Goal: Task Accomplishment & Management: Complete application form

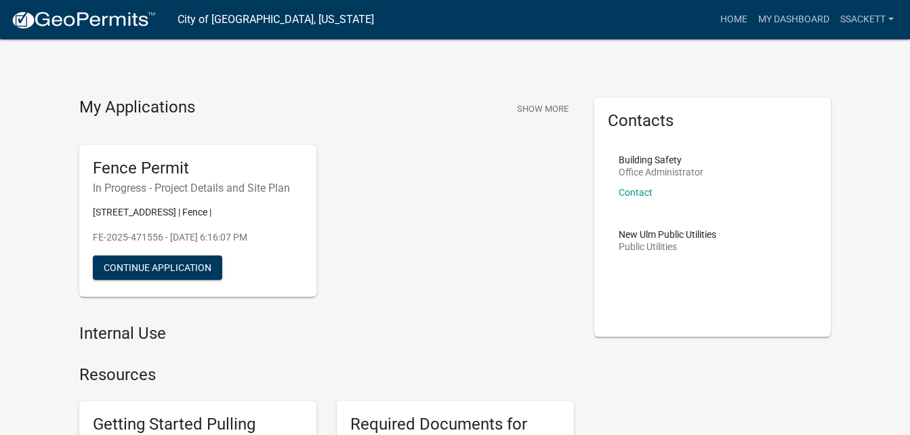
scroll to position [68, 0]
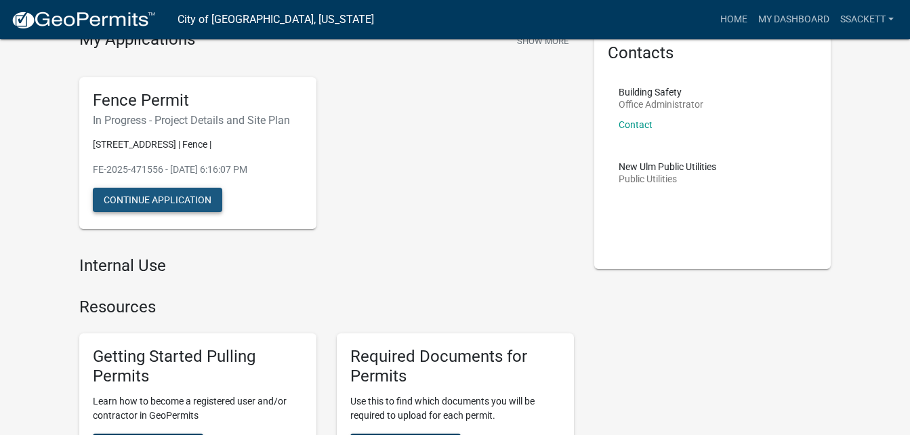
click at [188, 198] on button "Continue Application" at bounding box center [157, 200] width 129 height 24
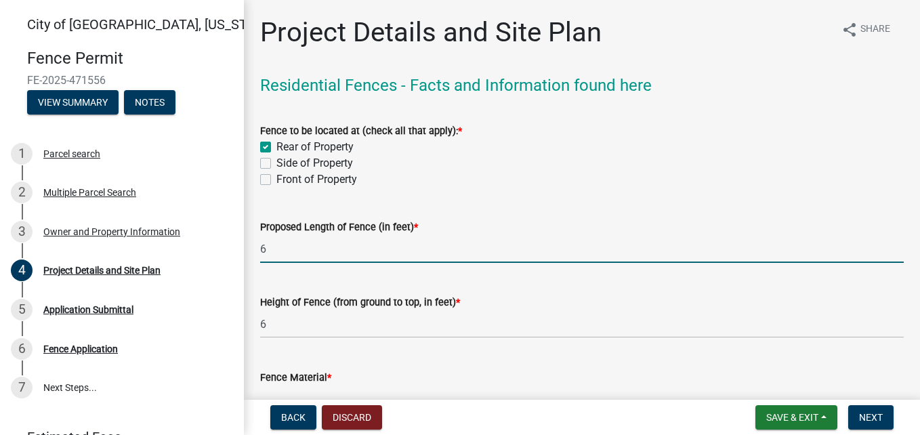
click at [277, 247] on input "6" at bounding box center [582, 249] width 644 height 28
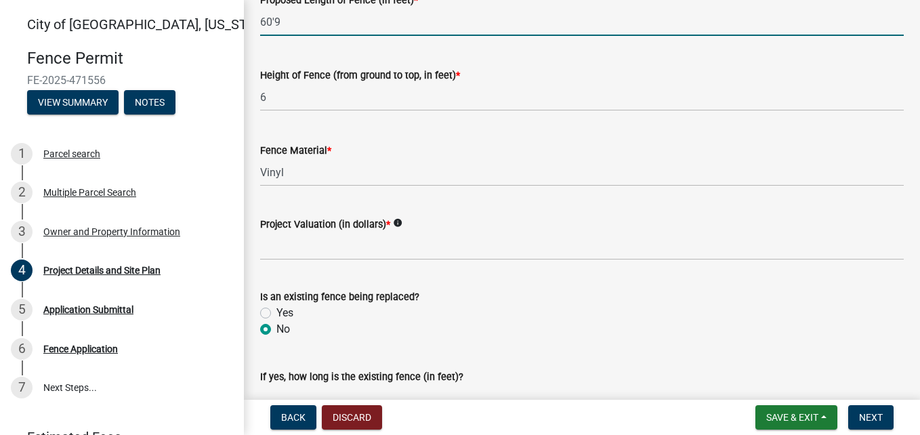
scroll to position [203, 0]
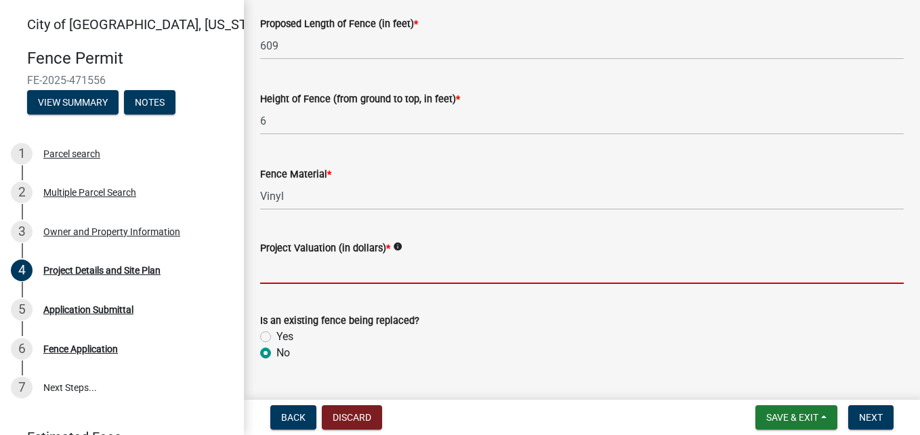
click at [307, 268] on input "text" at bounding box center [582, 270] width 644 height 28
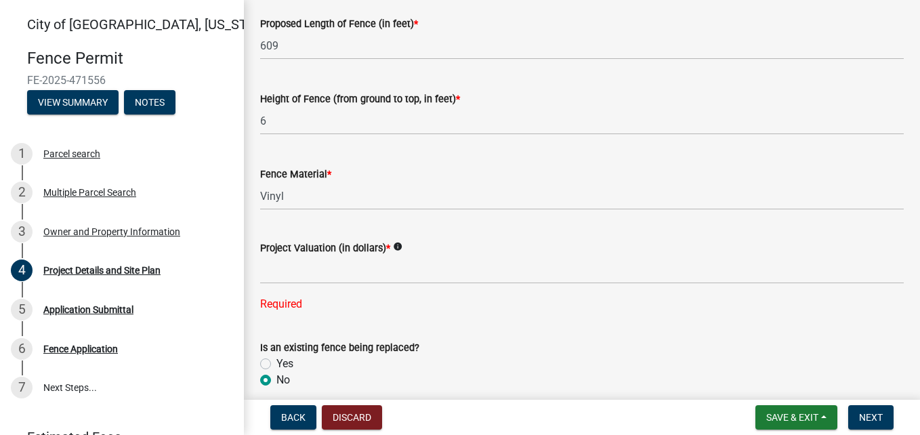
click at [398, 245] on icon "info" at bounding box center [397, 246] width 9 height 9
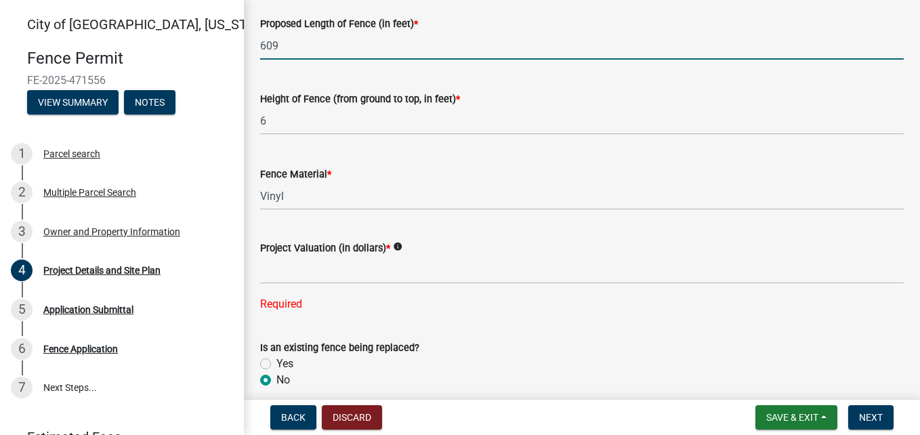
click at [308, 38] on input "609" at bounding box center [582, 46] width 644 height 28
type input "60"
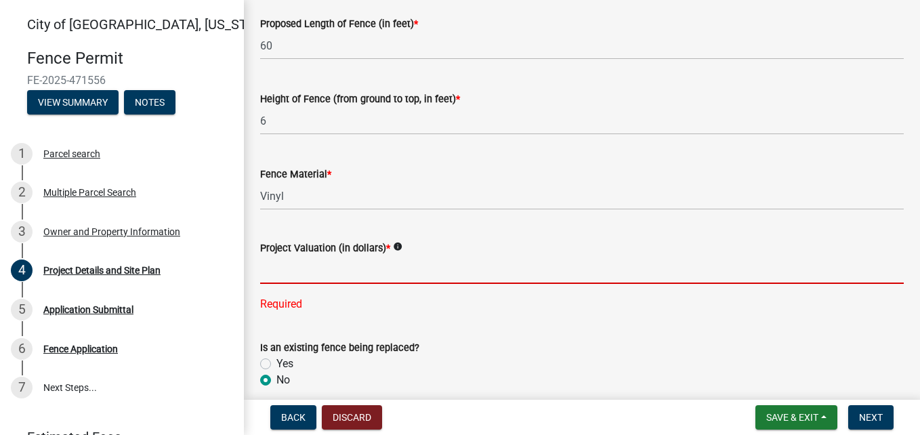
click at [370, 271] on input "text" at bounding box center [582, 270] width 644 height 28
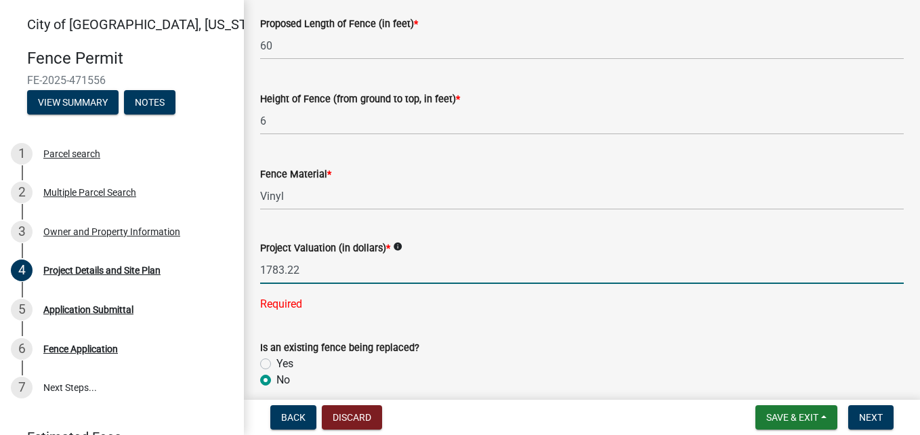
type input "1783.22"
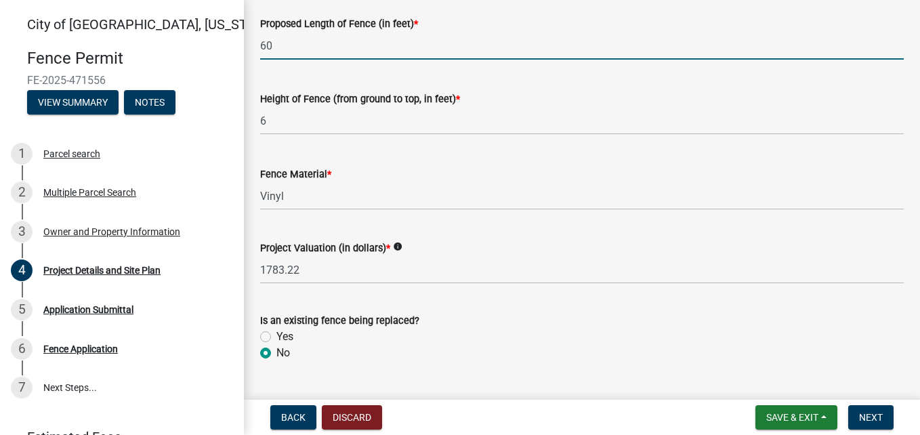
click at [278, 40] on input "60" at bounding box center [582, 46] width 644 height 28
type input "609"
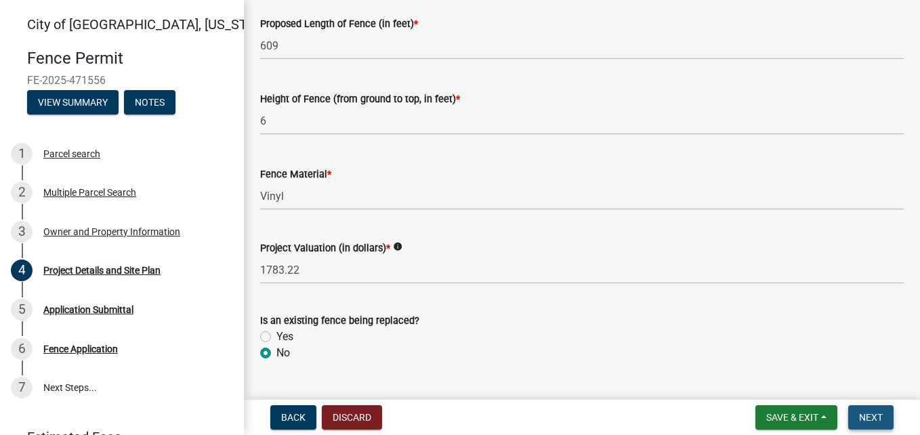
click at [871, 418] on span "Next" at bounding box center [871, 417] width 24 height 11
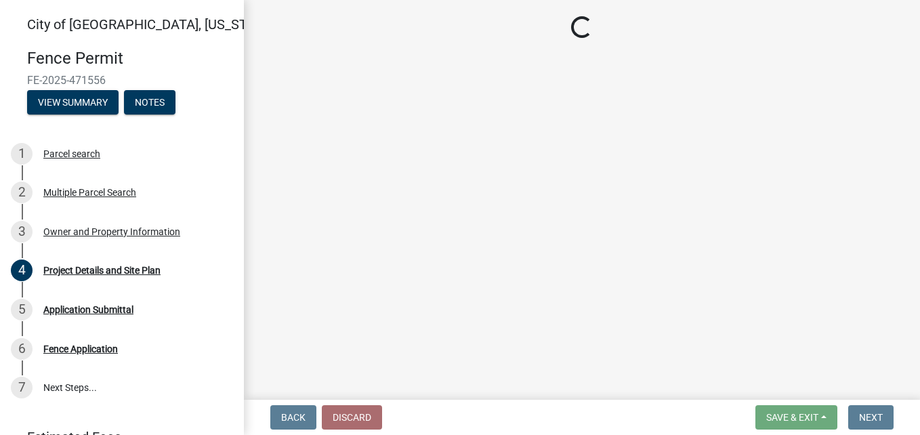
scroll to position [0, 0]
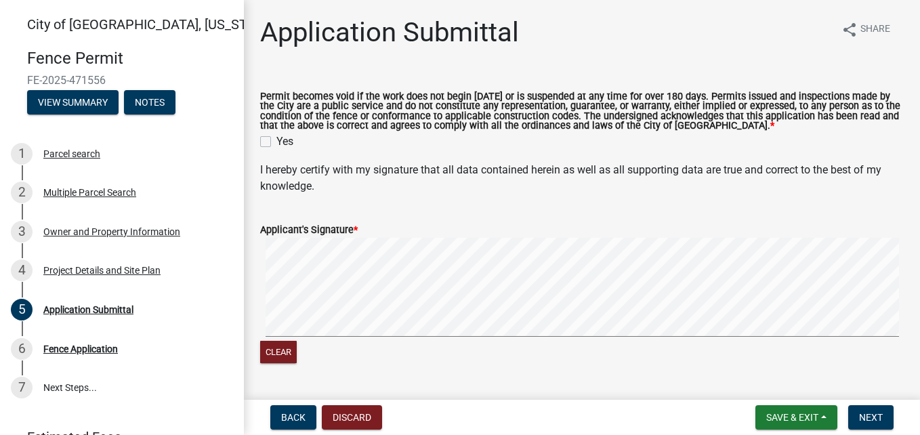
click at [276, 138] on label "Yes" at bounding box center [284, 141] width 17 height 16
click at [276, 138] on input "Yes" at bounding box center [280, 137] width 9 height 9
checkbox input "true"
click at [355, 227] on span "*" at bounding box center [356, 230] width 4 height 12
click at [98, 272] on div "Project Details and Site Plan" at bounding box center [101, 270] width 117 height 9
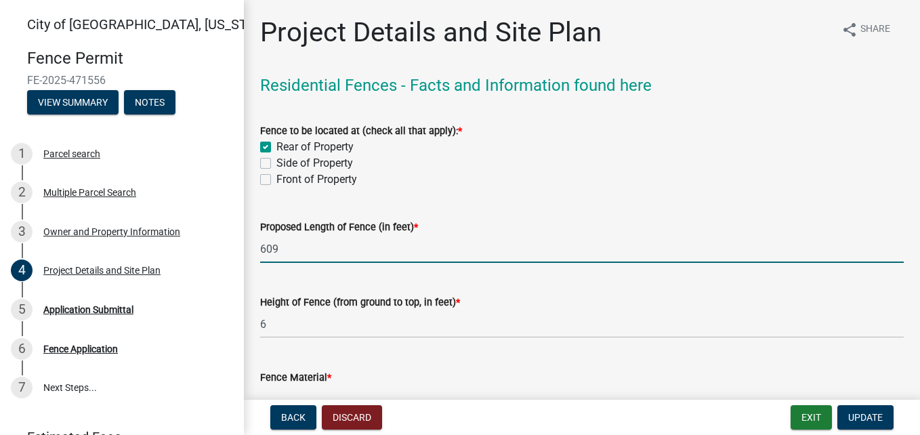
click at [285, 247] on input "609" at bounding box center [582, 249] width 644 height 28
type input "60"
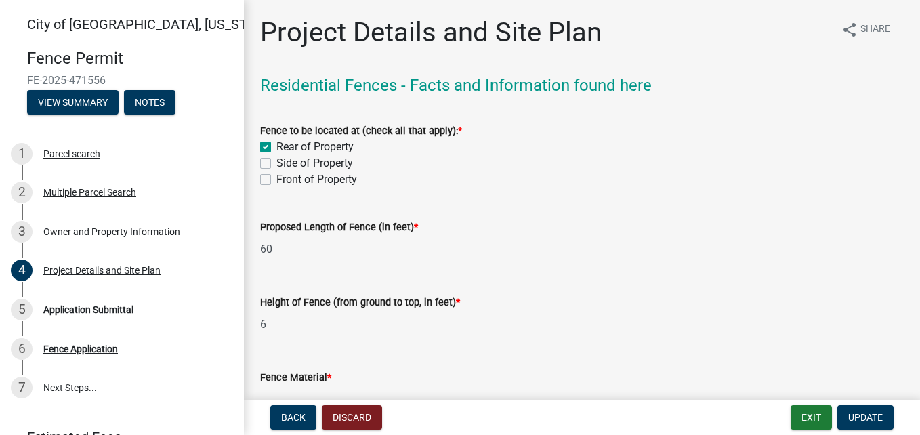
click at [546, 136] on div "Fence to be located at (check all that apply): *" at bounding box center [582, 131] width 644 height 16
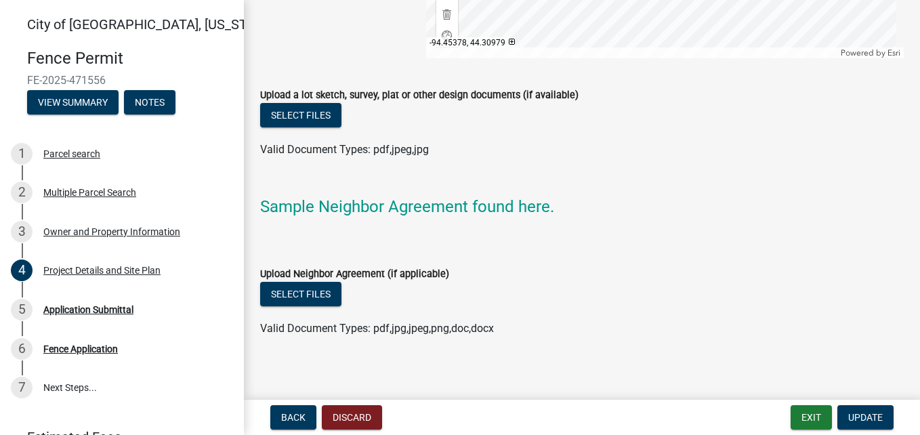
scroll to position [1563, 0]
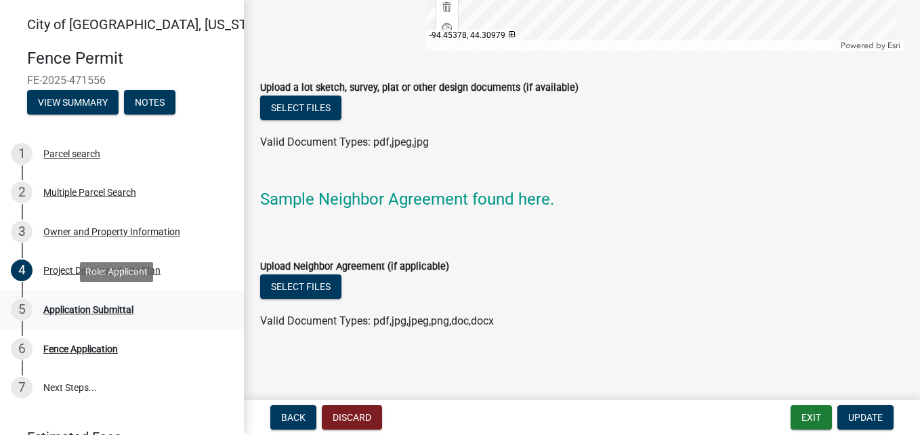
click at [126, 310] on div "Application Submittal" at bounding box center [88, 309] width 90 height 9
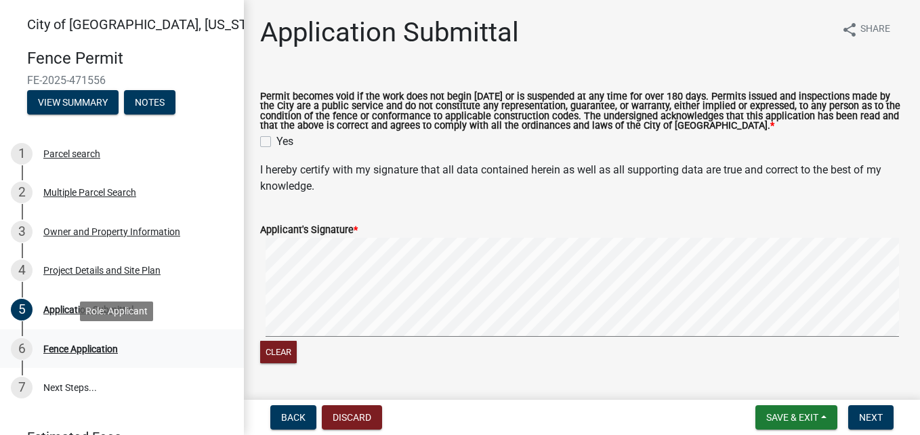
click at [110, 348] on div "Fence Application" at bounding box center [80, 348] width 75 height 9
click at [79, 348] on div "Fence Application" at bounding box center [80, 348] width 75 height 9
click at [64, 272] on div "Project Details and Site Plan" at bounding box center [101, 270] width 117 height 9
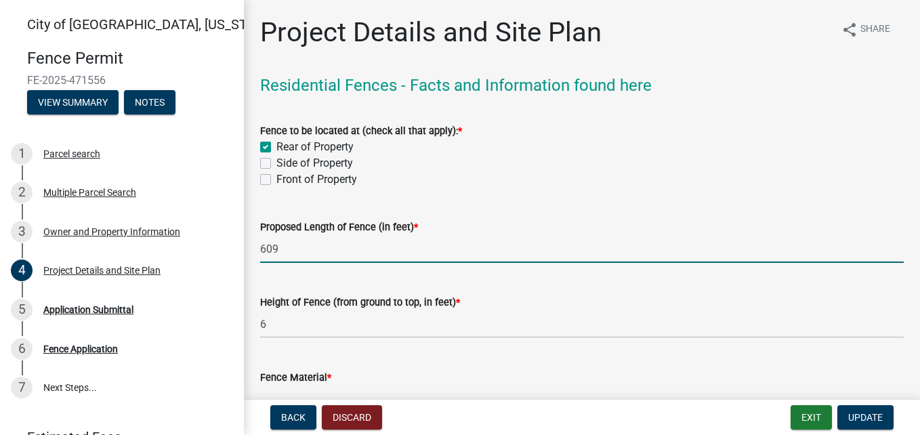
drag, startPoint x: 280, startPoint y: 247, endPoint x: 282, endPoint y: 257, distance: 9.7
click at [284, 255] on input "609" at bounding box center [582, 249] width 644 height 28
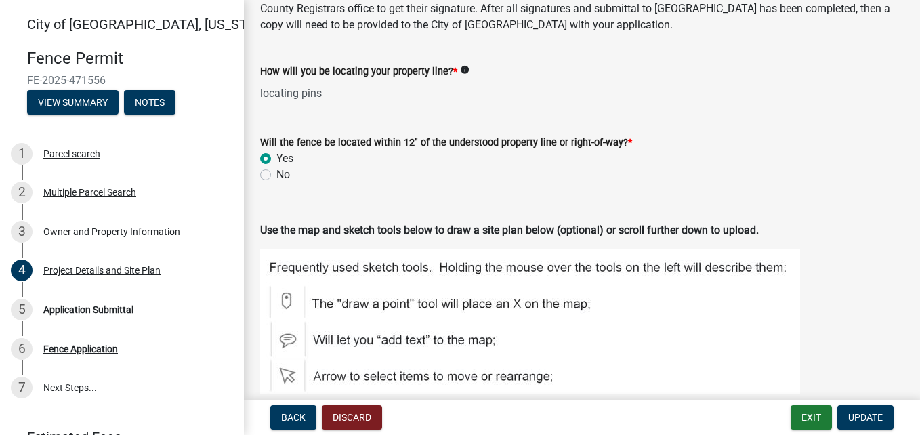
scroll to position [813, 0]
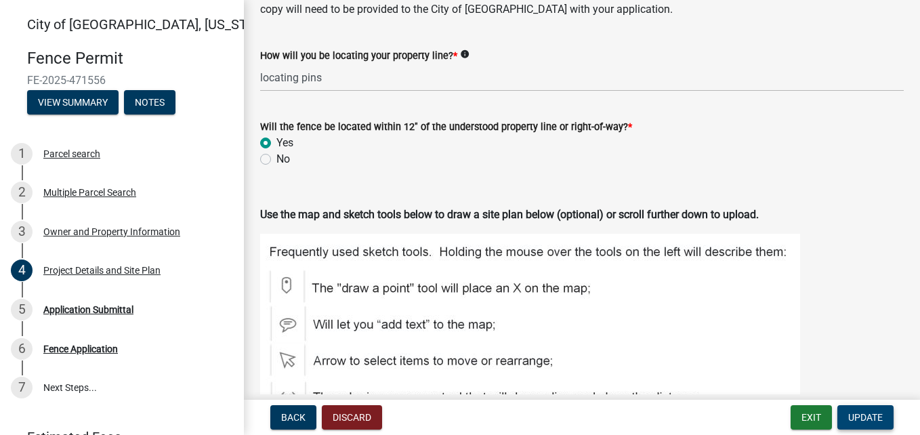
type input "60"
click at [862, 415] on span "Update" at bounding box center [865, 417] width 35 height 11
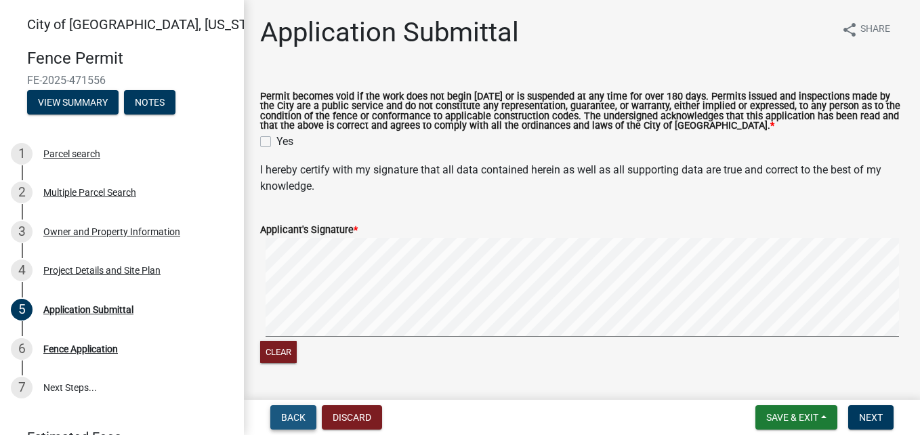
click at [304, 417] on span "Back" at bounding box center [293, 417] width 24 height 11
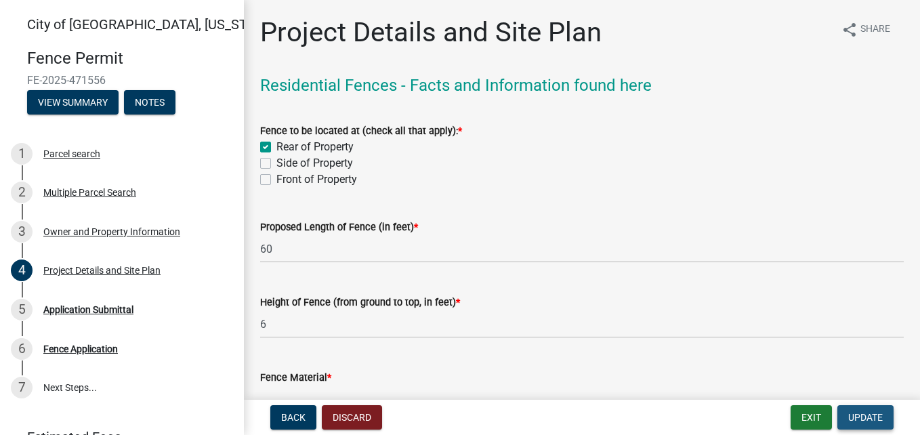
click at [878, 412] on span "Update" at bounding box center [865, 417] width 35 height 11
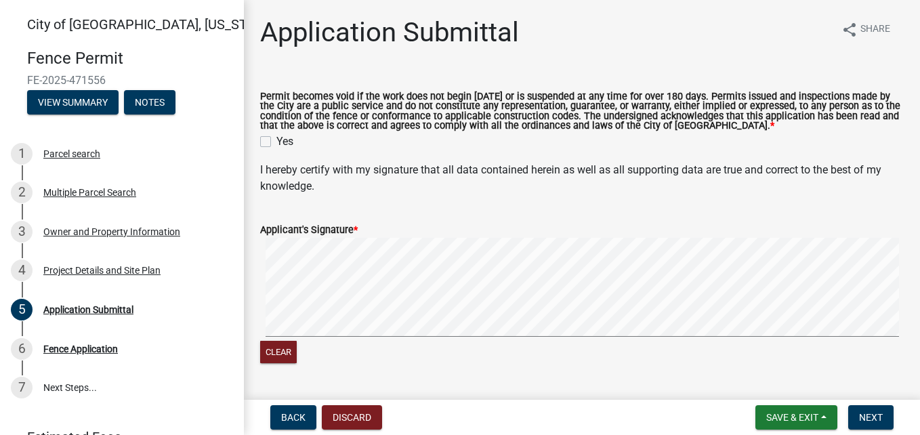
click at [356, 229] on span "*" at bounding box center [356, 230] width 4 height 12
click at [272, 142] on div "Yes" at bounding box center [582, 141] width 644 height 16
click at [276, 140] on label "Yes" at bounding box center [284, 141] width 17 height 16
click at [276, 140] on input "Yes" at bounding box center [280, 137] width 9 height 9
checkbox input "true"
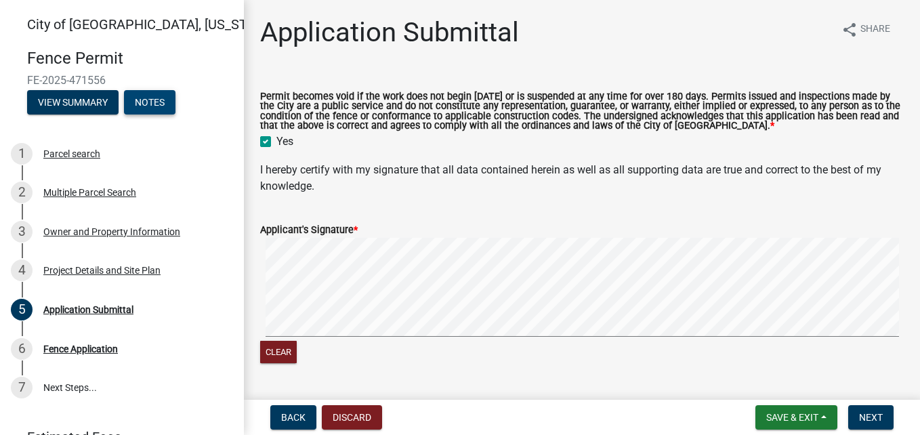
click at [159, 103] on button "Notes" at bounding box center [149, 102] width 51 height 24
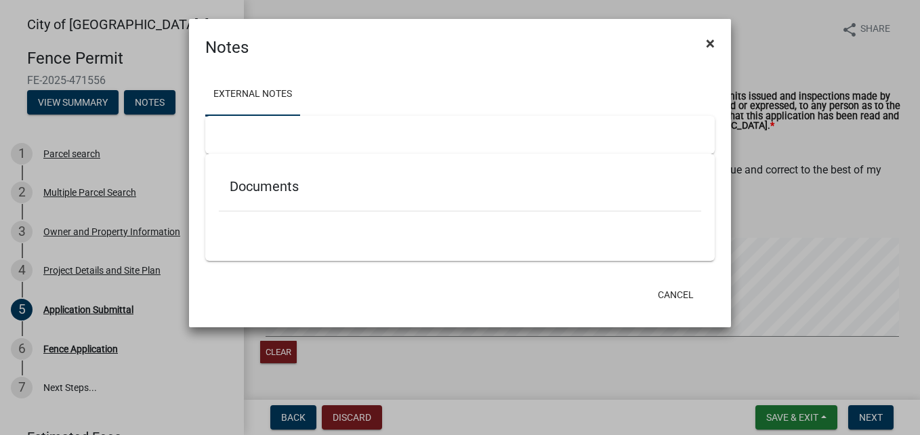
click at [707, 49] on span "×" at bounding box center [710, 43] width 9 height 19
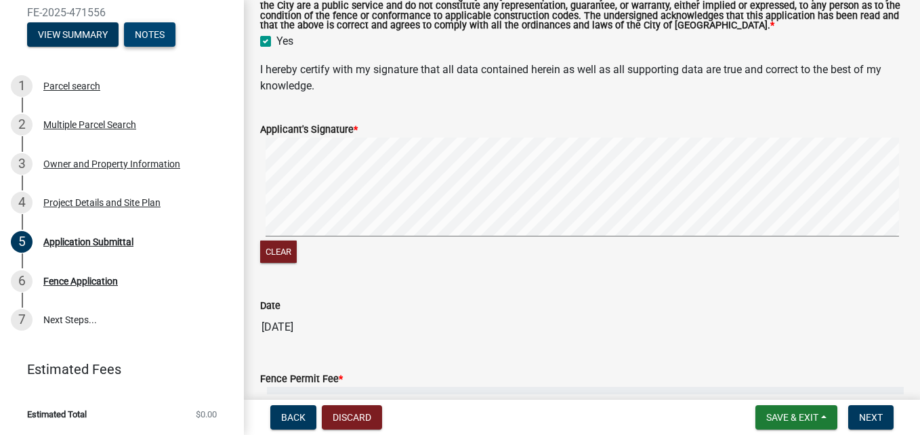
scroll to position [186, 0]
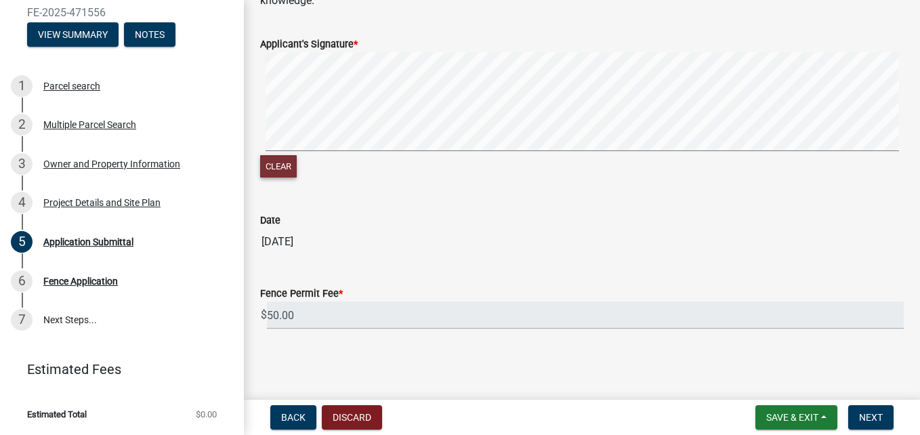
click at [285, 165] on button "Clear" at bounding box center [278, 166] width 37 height 22
click at [277, 165] on button "Clear" at bounding box center [278, 166] width 37 height 22
click at [284, 170] on button "Clear" at bounding box center [278, 166] width 37 height 22
click at [293, 168] on button "Clear" at bounding box center [278, 166] width 37 height 22
click at [315, 154] on signature-pad at bounding box center [582, 103] width 644 height 103
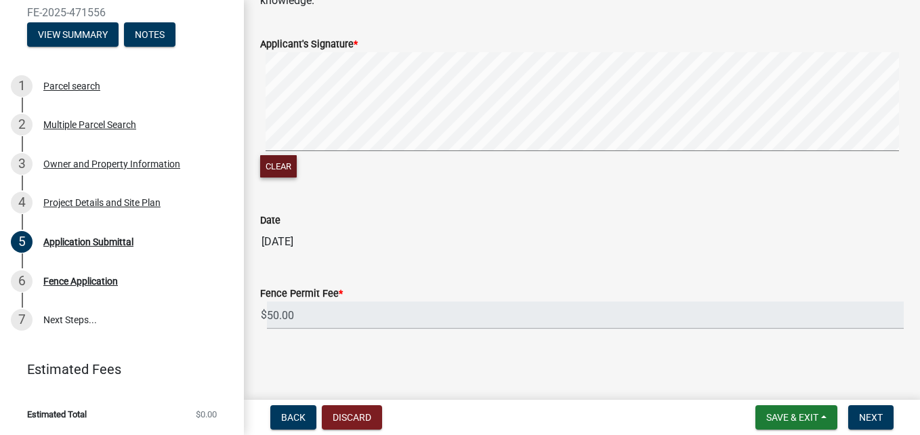
click at [341, 155] on div "Clear" at bounding box center [582, 116] width 644 height 129
click at [412, 159] on div "Clear" at bounding box center [582, 116] width 644 height 129
click at [280, 167] on button "Clear" at bounding box center [278, 166] width 37 height 22
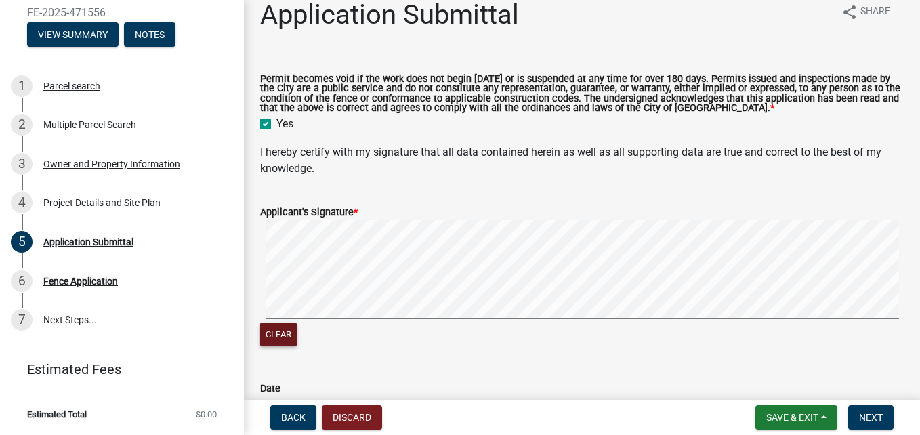
scroll to position [0, 0]
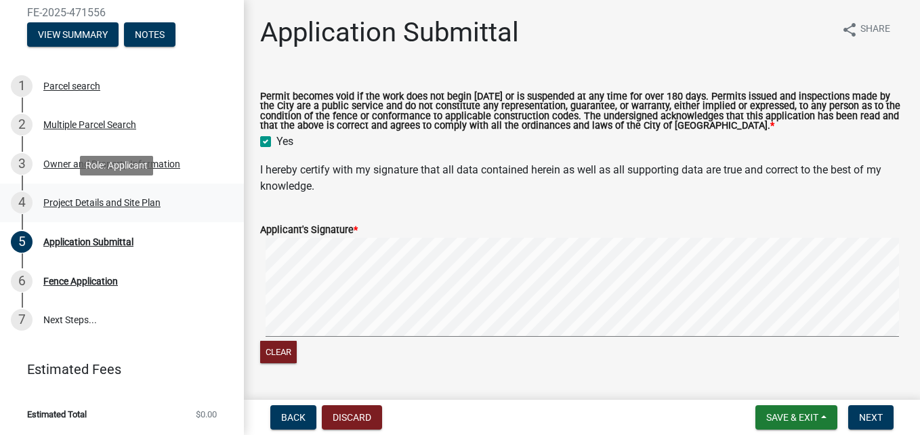
click at [140, 201] on div "Project Details and Site Plan" at bounding box center [101, 202] width 117 height 9
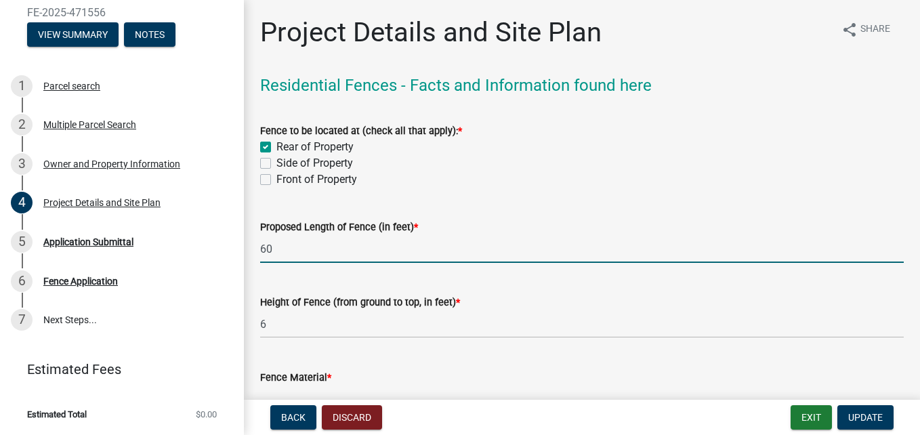
click at [276, 249] on input "60" at bounding box center [582, 249] width 644 height 28
click at [276, 247] on input "61" at bounding box center [582, 249] width 644 height 28
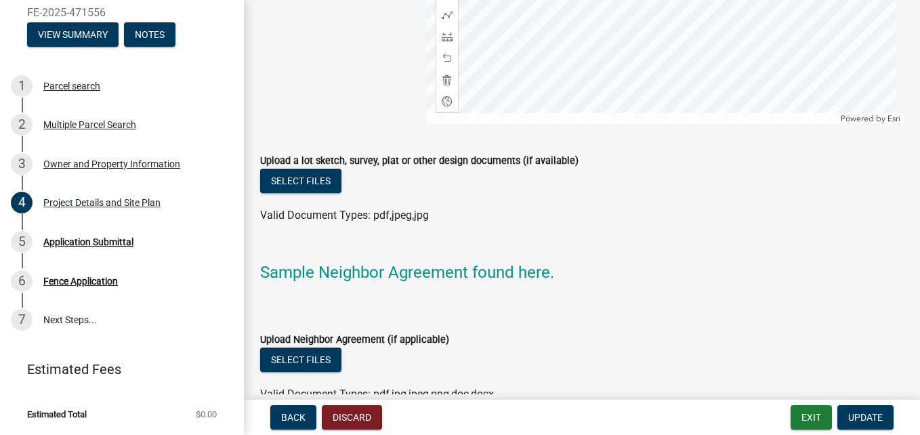
scroll to position [1558, 0]
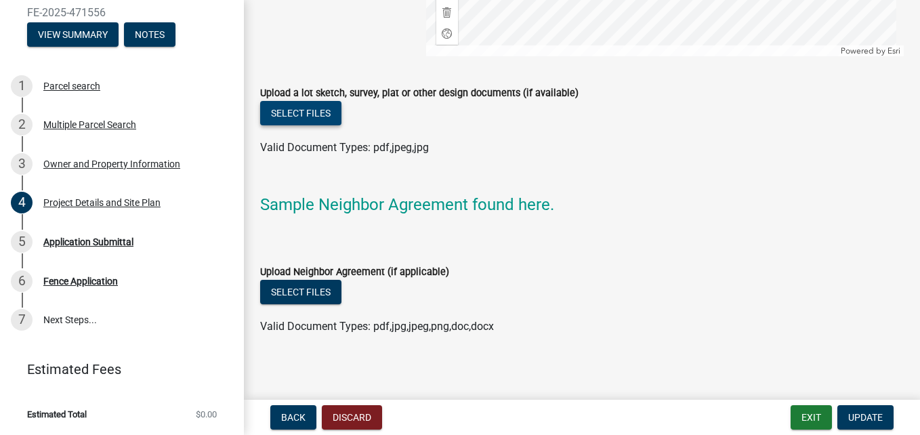
type input "61"
click at [316, 111] on button "Select files" at bounding box center [300, 113] width 81 height 24
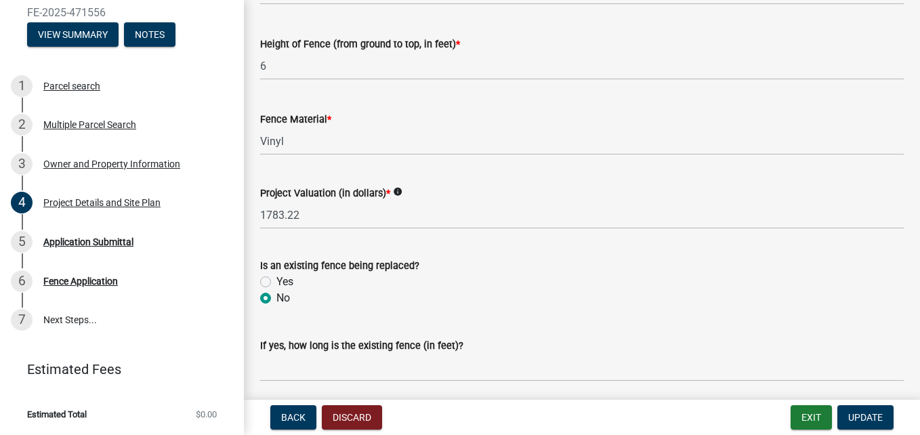
scroll to position [190, 0]
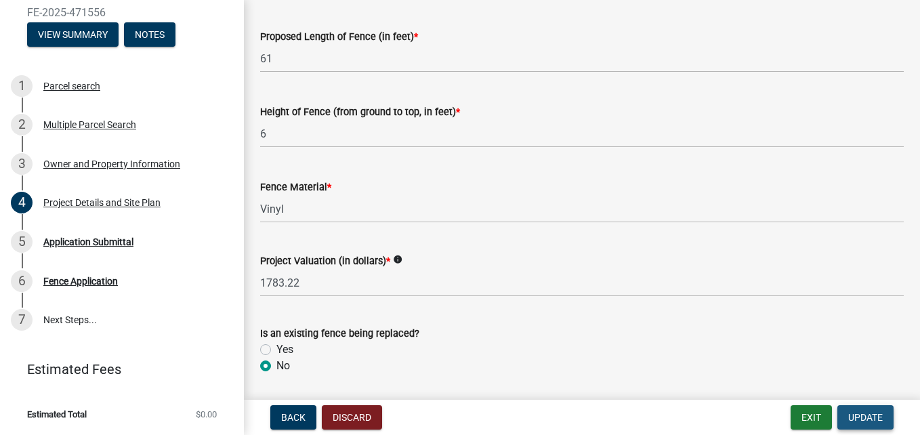
click at [878, 417] on span "Update" at bounding box center [865, 417] width 35 height 11
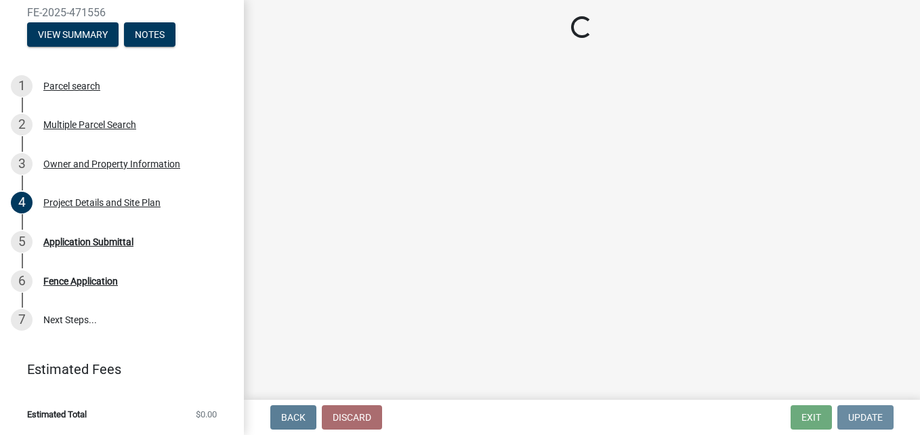
scroll to position [0, 0]
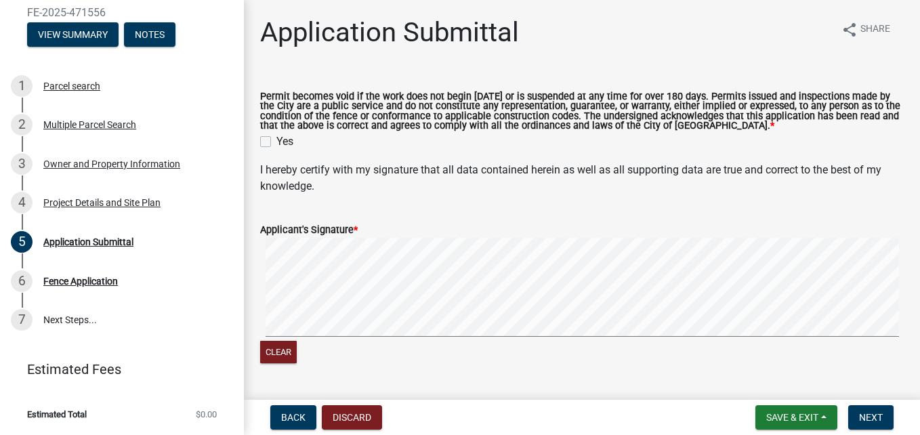
click at [276, 144] on label "Yes" at bounding box center [284, 141] width 17 height 16
click at [276, 142] on input "Yes" at bounding box center [280, 137] width 9 height 9
checkbox input "true"
click at [286, 333] on div "Applicant's Signature * Clear" at bounding box center [582, 285] width 664 height 161
click at [456, 340] on signature-pad at bounding box center [582, 289] width 644 height 103
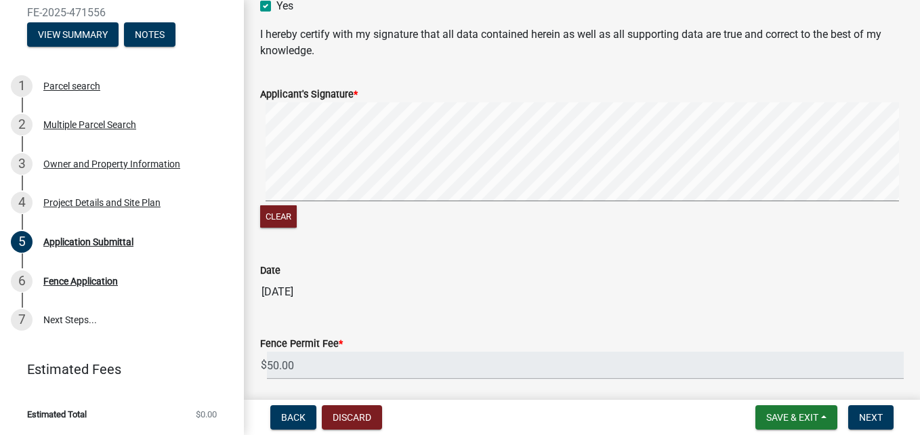
scroll to position [186, 0]
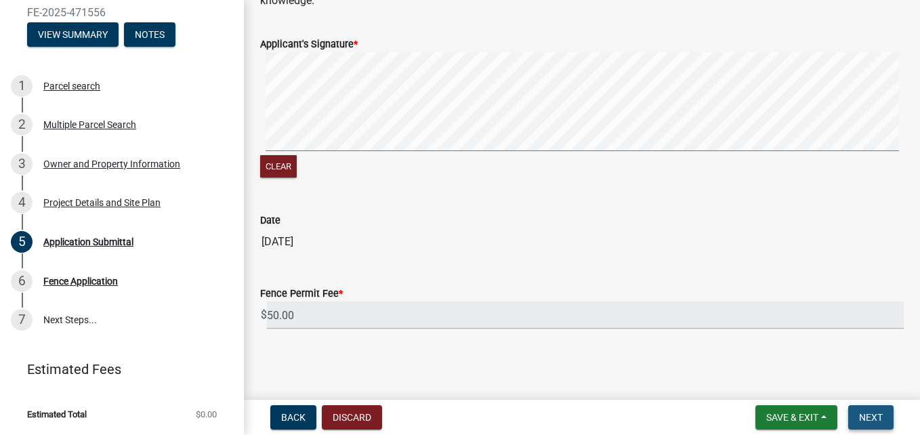
click at [864, 415] on span "Next" at bounding box center [871, 417] width 24 height 11
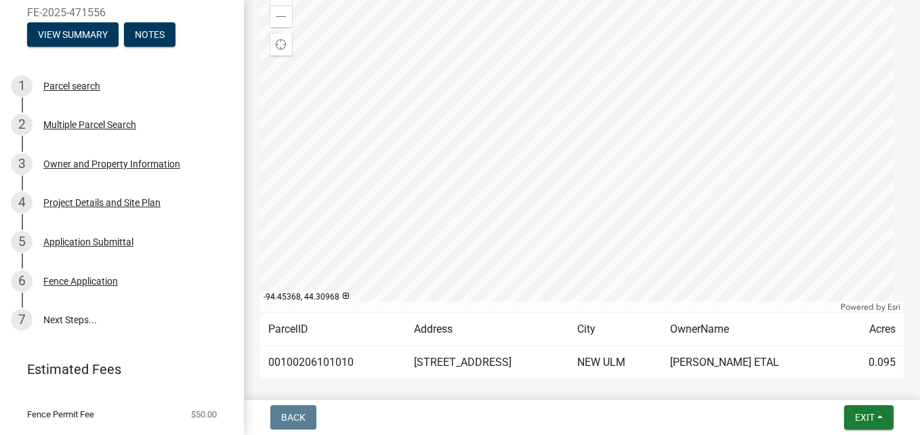
scroll to position [295, 0]
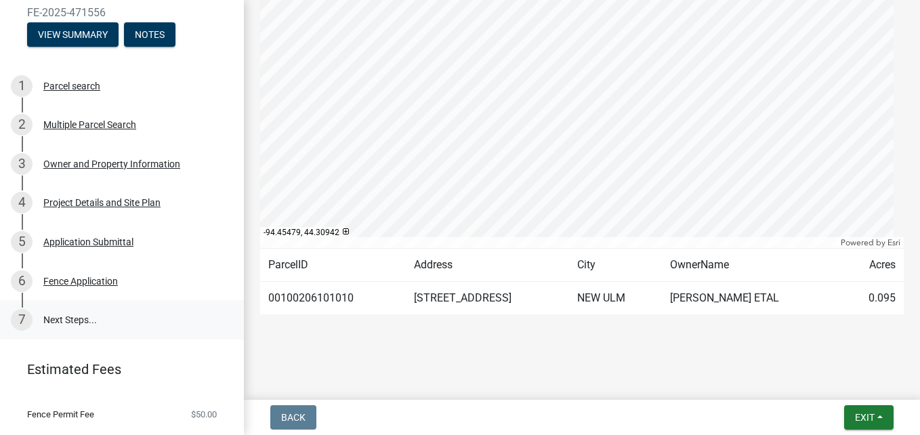
click at [81, 320] on link "7 Next Steps..." at bounding box center [122, 319] width 244 height 39
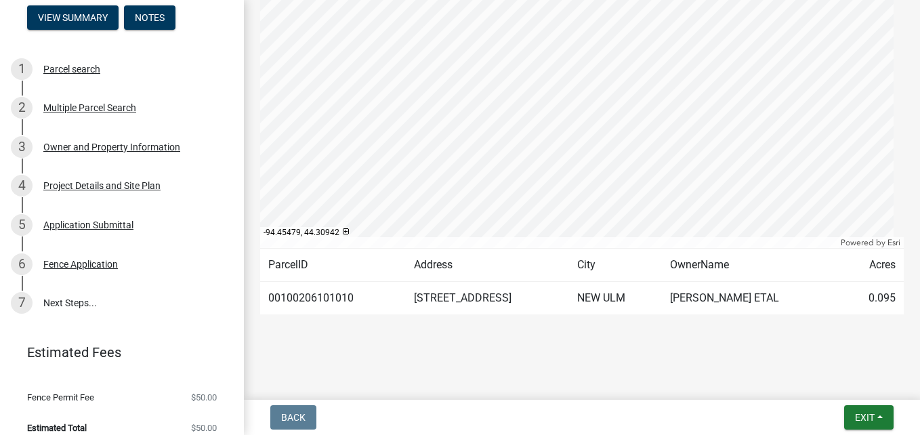
scroll to position [98, 0]
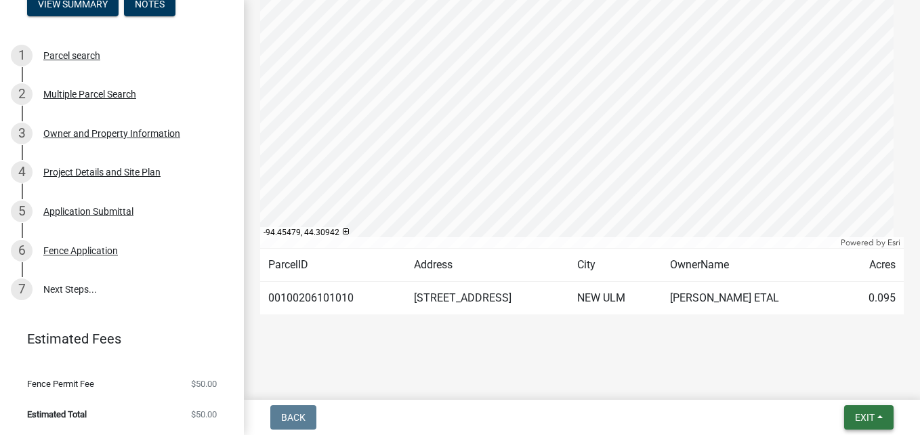
click at [863, 413] on span "Exit" at bounding box center [865, 417] width 20 height 11
click at [817, 381] on button "Save & Exit" at bounding box center [839, 382] width 108 height 33
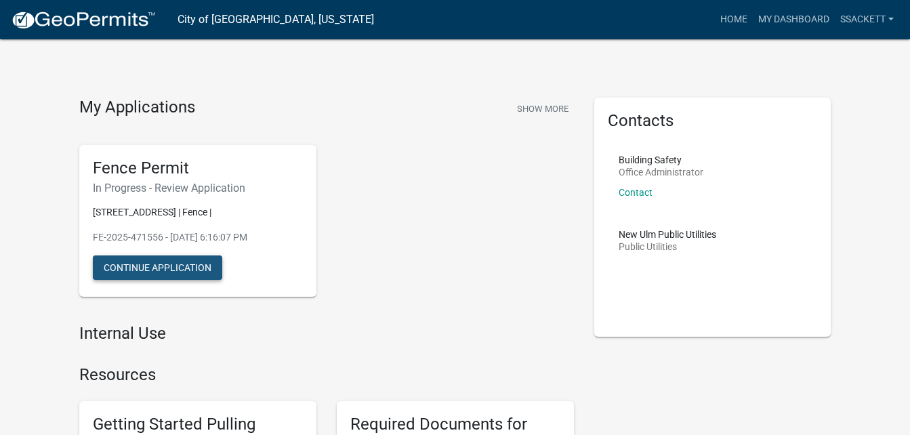
click at [165, 266] on button "Continue Application" at bounding box center [157, 267] width 129 height 24
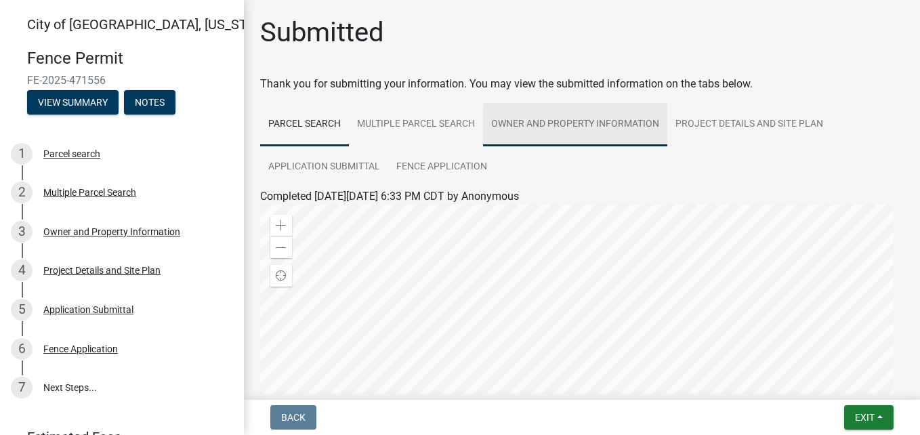
click at [544, 117] on link "Owner and Property Information" at bounding box center [575, 124] width 184 height 43
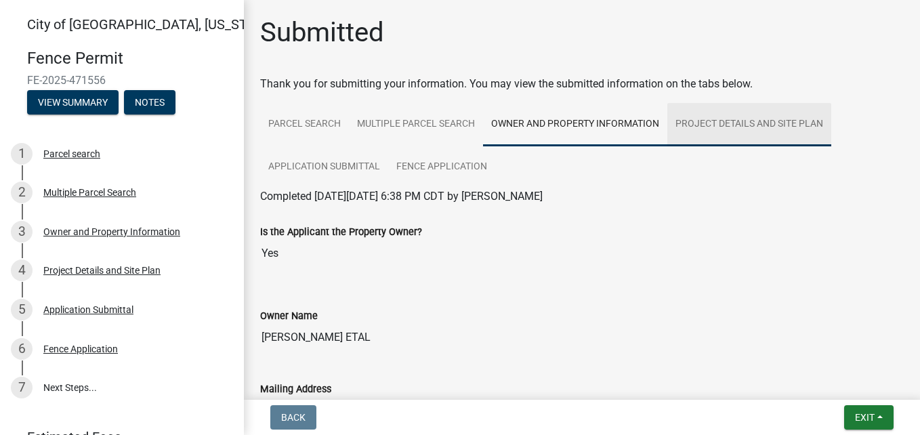
click at [701, 125] on link "Project Details and Site Plan" at bounding box center [749, 124] width 164 height 43
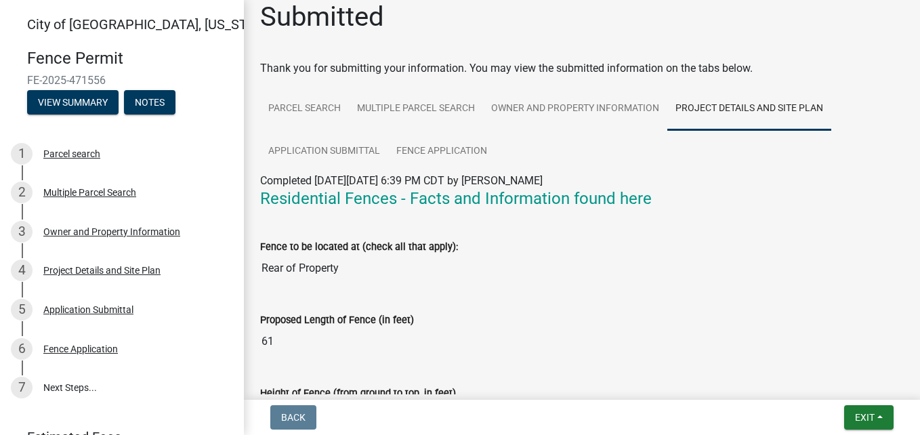
scroll to position [4, 0]
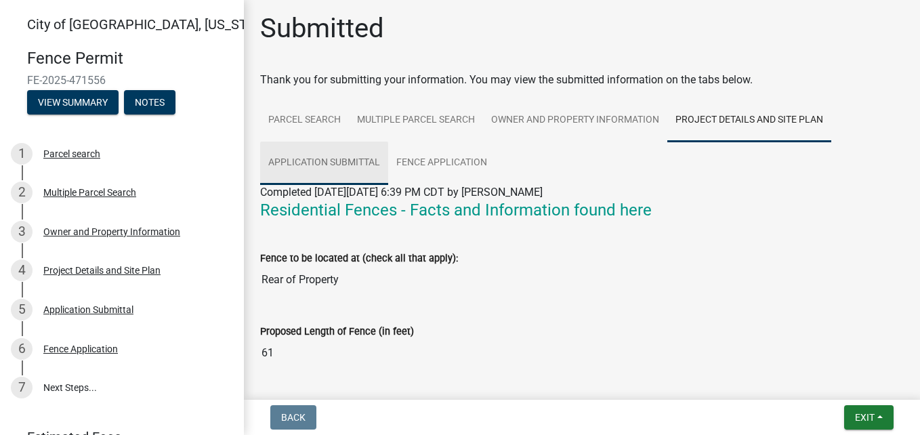
click at [350, 161] on link "Application Submittal" at bounding box center [324, 163] width 128 height 43
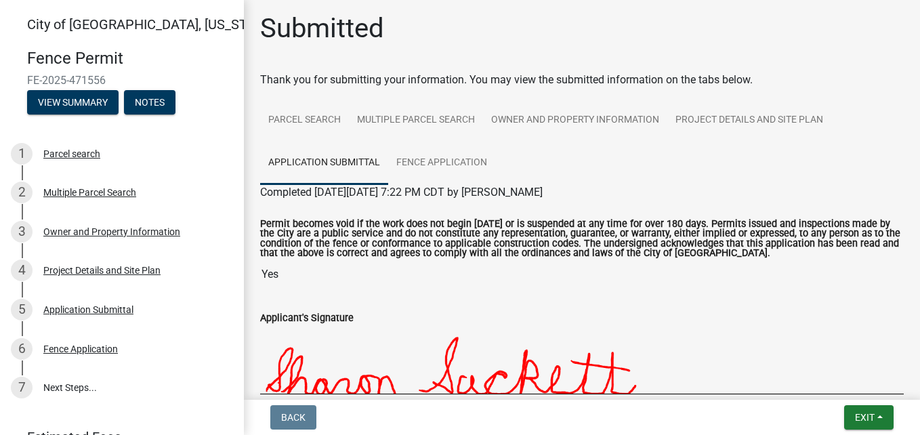
scroll to position [0, 0]
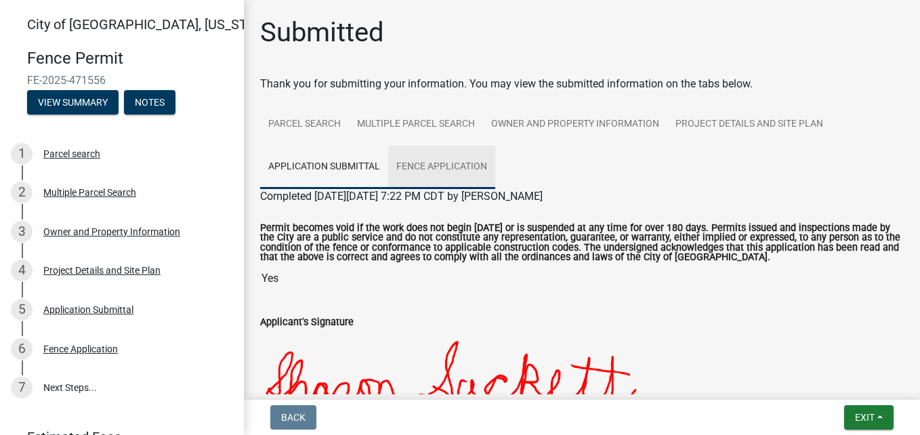
click at [419, 160] on link "Fence Application" at bounding box center [441, 167] width 107 height 43
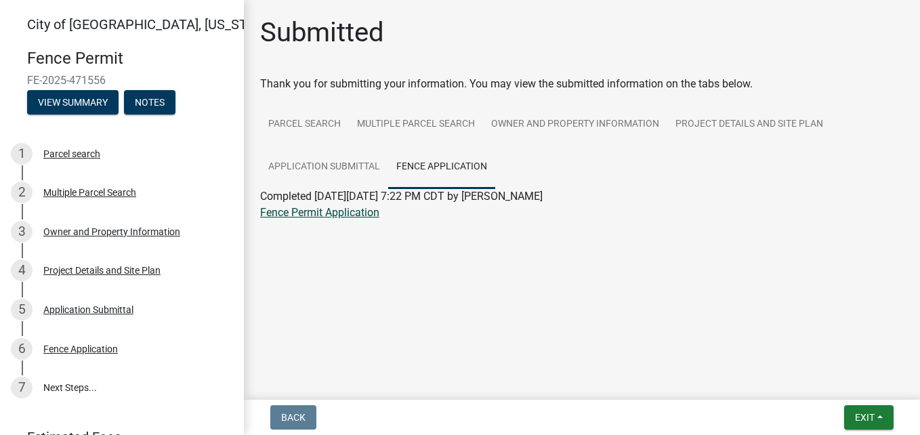
click at [353, 213] on link "Fence Permit Application" at bounding box center [319, 212] width 119 height 13
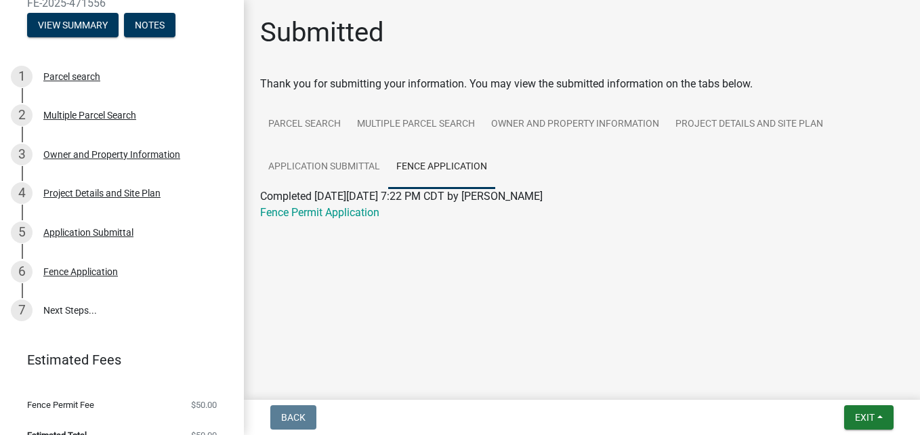
scroll to position [98, 0]
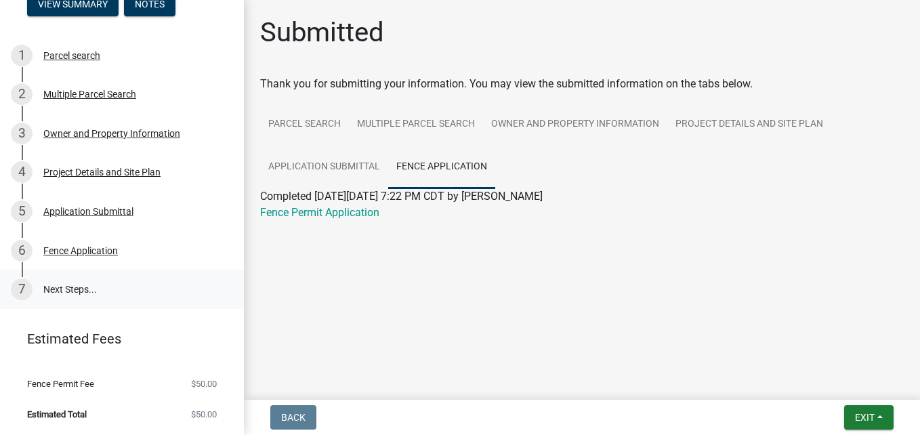
click at [76, 289] on link "7 Next Steps..." at bounding box center [122, 289] width 244 height 39
click at [68, 417] on span "Estimated Total" at bounding box center [57, 414] width 60 height 9
click at [63, 10] on button "View Summary" at bounding box center [72, 4] width 91 height 24
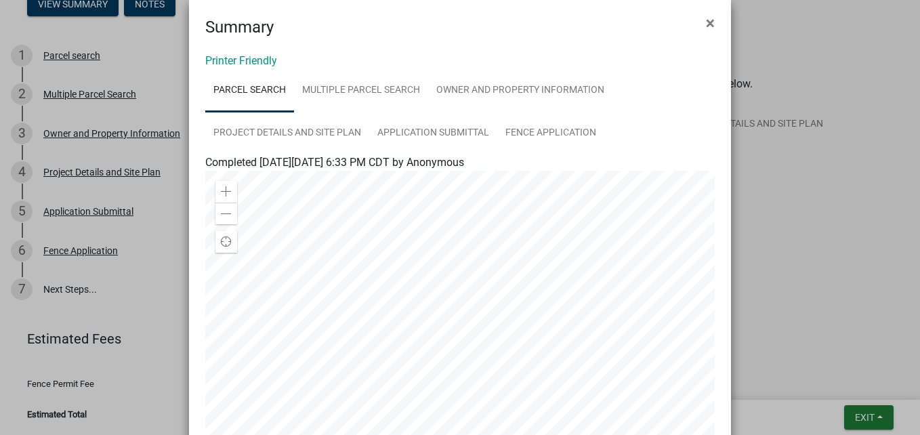
scroll to position [0, 0]
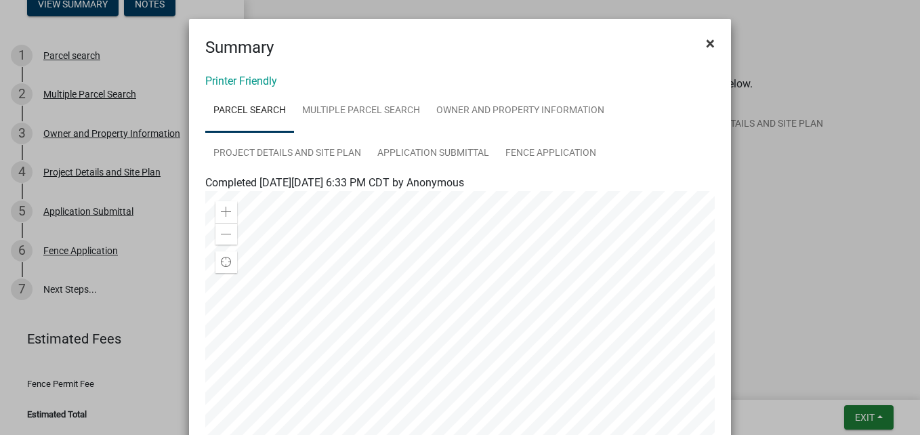
click at [706, 43] on span "×" at bounding box center [710, 43] width 9 height 19
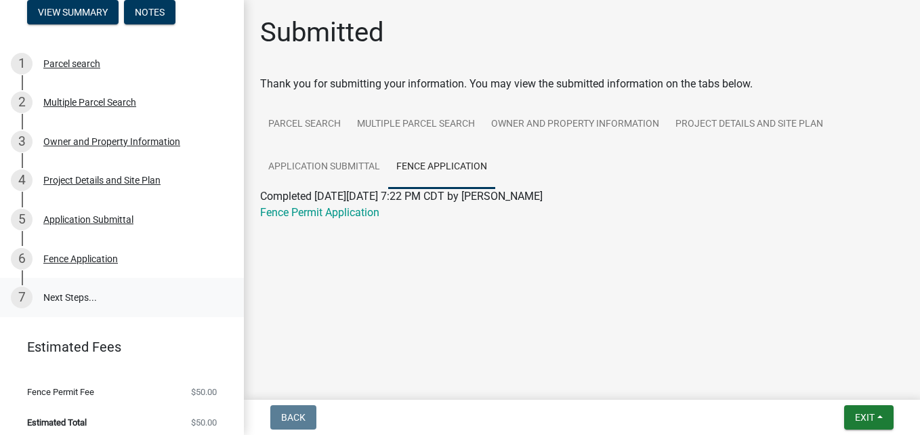
click at [80, 297] on link "7 Next Steps..." at bounding box center [122, 297] width 244 height 39
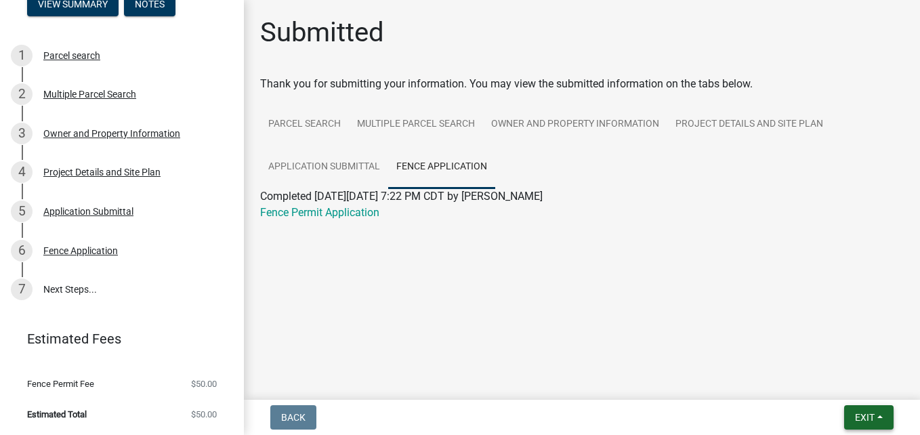
click at [868, 415] on span "Exit" at bounding box center [865, 417] width 20 height 11
click at [839, 380] on button "Save & Exit" at bounding box center [839, 382] width 108 height 33
